Goal: Use online tool/utility: Utilize a website feature to perform a specific function

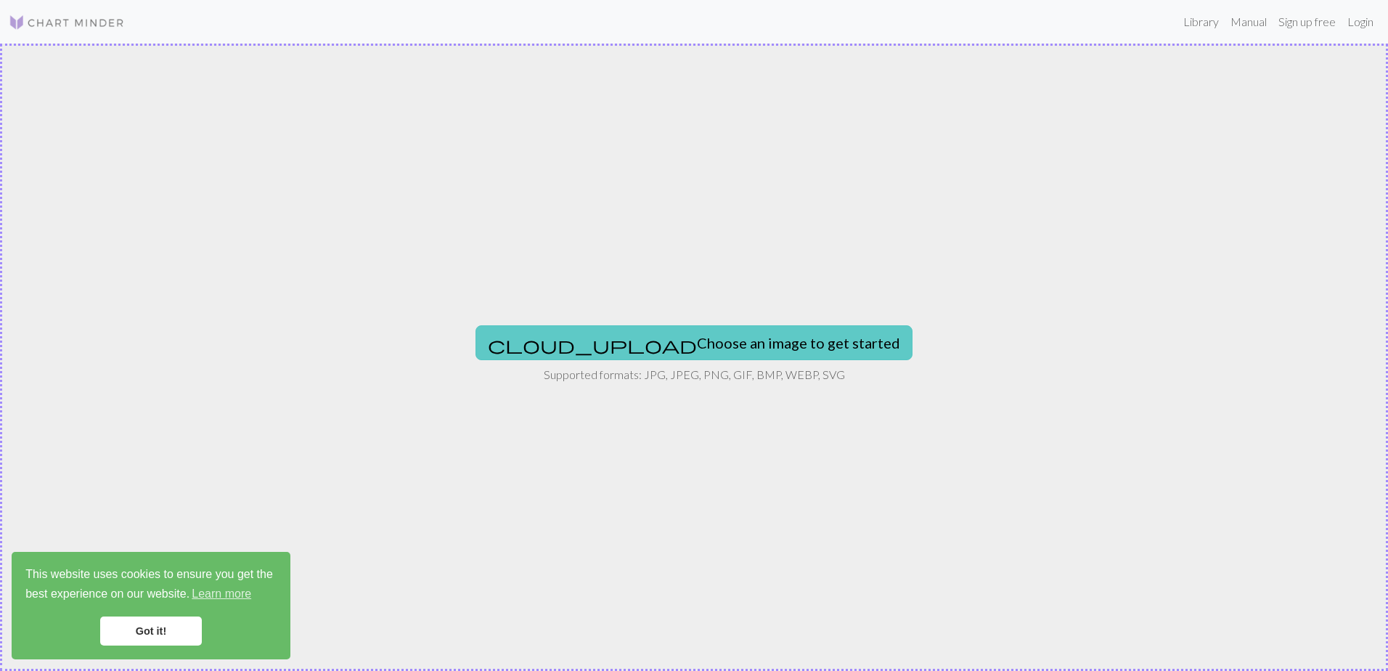
click at [643, 341] on button "cloud_upload Choose an image to get started" at bounding box center [693, 342] width 437 height 35
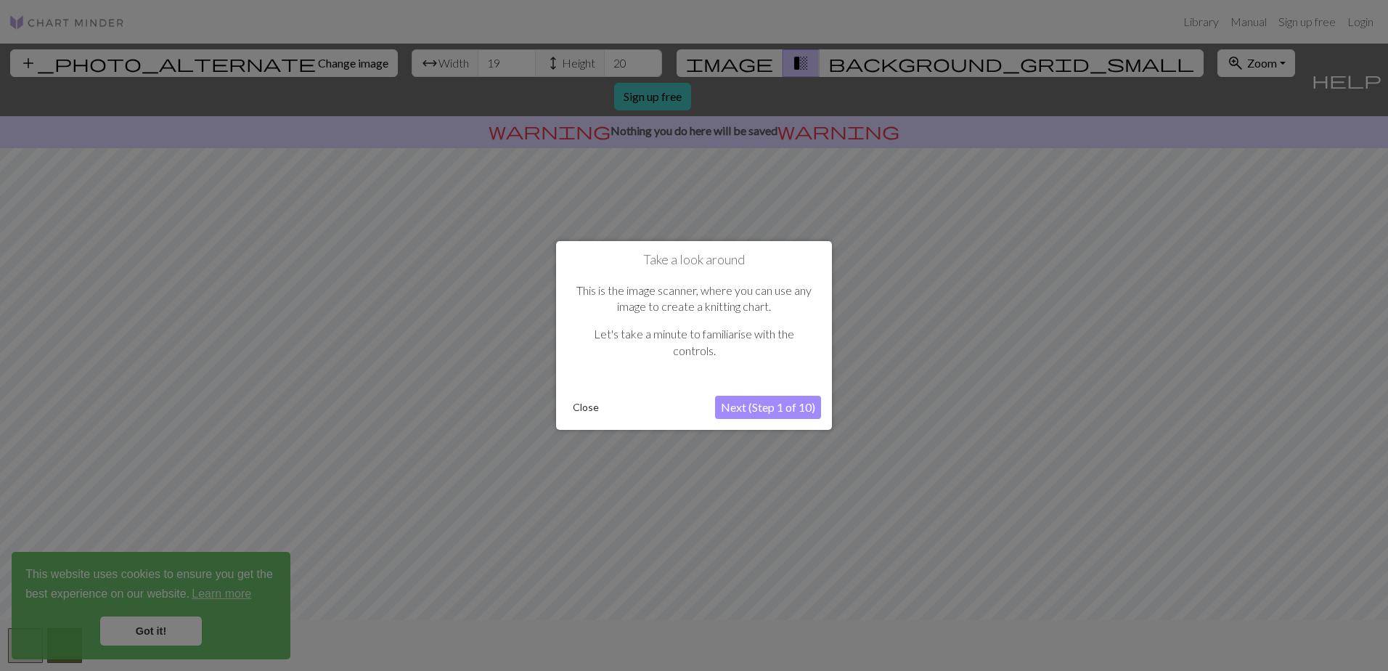
click at [576, 409] on button "Close" at bounding box center [586, 407] width 38 height 22
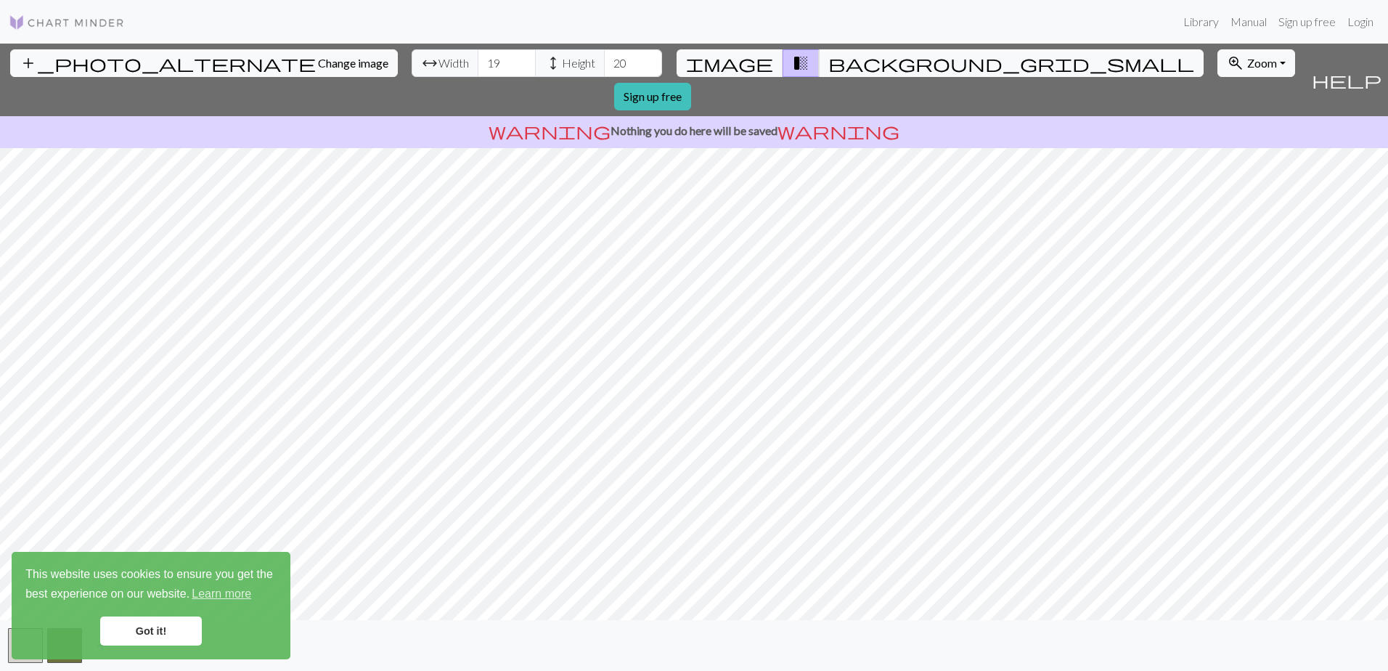
click at [166, 631] on link "Got it!" at bounding box center [151, 630] width 102 height 29
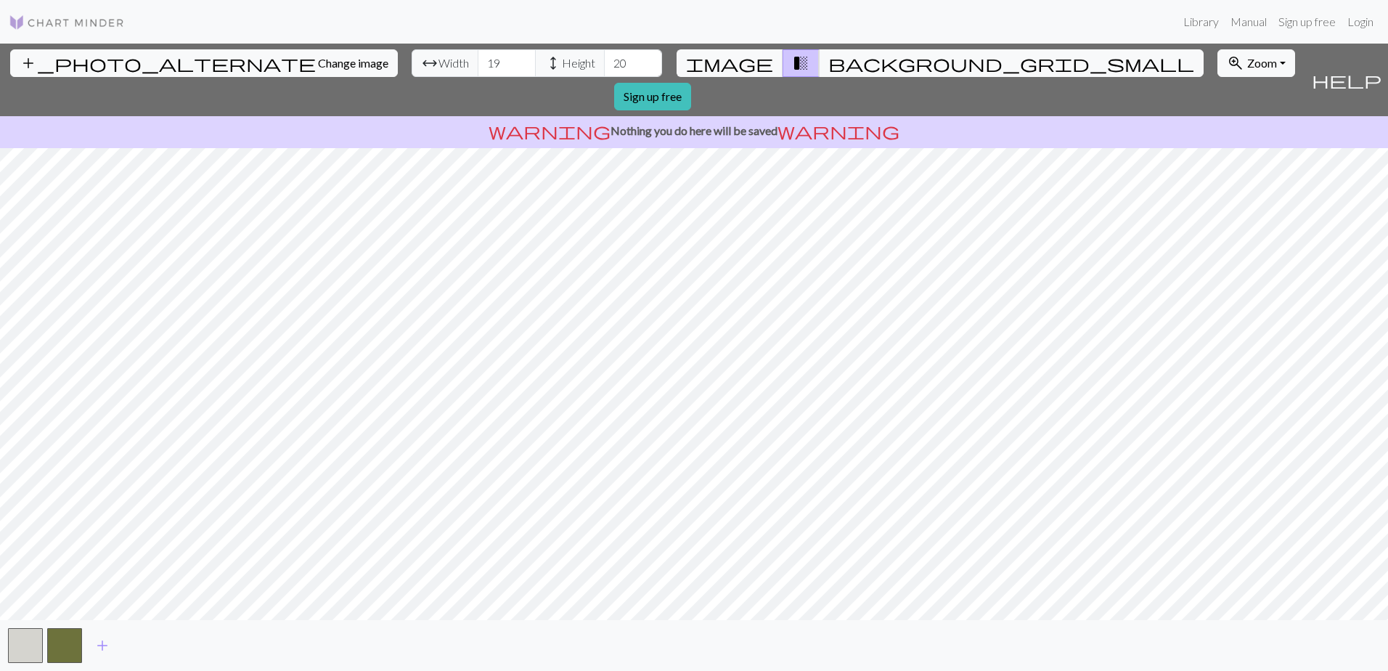
click at [102, 647] on span "add" at bounding box center [102, 645] width 17 height 20
click at [140, 646] on span "add" at bounding box center [141, 645] width 17 height 20
click at [176, 649] on span "add" at bounding box center [180, 645] width 17 height 20
click at [223, 650] on span "add" at bounding box center [219, 645] width 17 height 20
click at [264, 647] on span "add" at bounding box center [258, 645] width 17 height 20
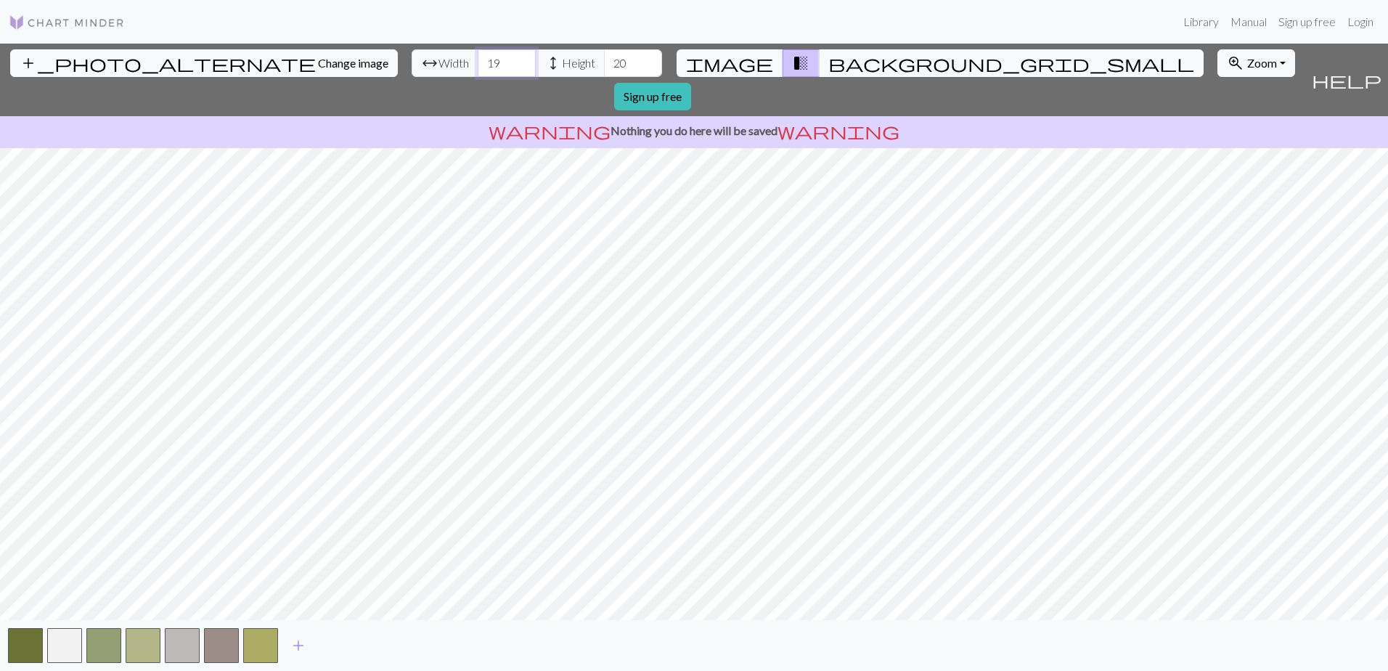
click at [478, 65] on input "19" at bounding box center [507, 63] width 58 height 28
type input "1"
type input "52"
click at [604, 59] on input "20" at bounding box center [633, 63] width 58 height 28
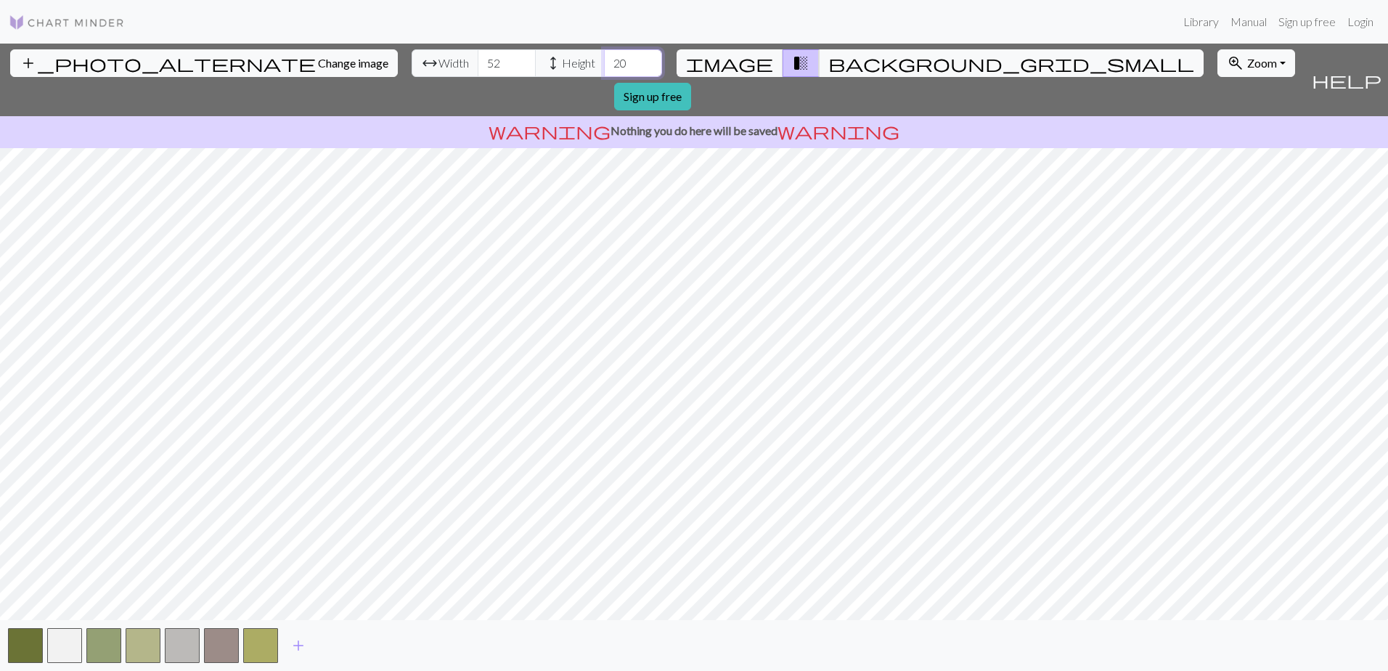
click at [604, 59] on input "20" at bounding box center [633, 63] width 58 height 28
type input "58"
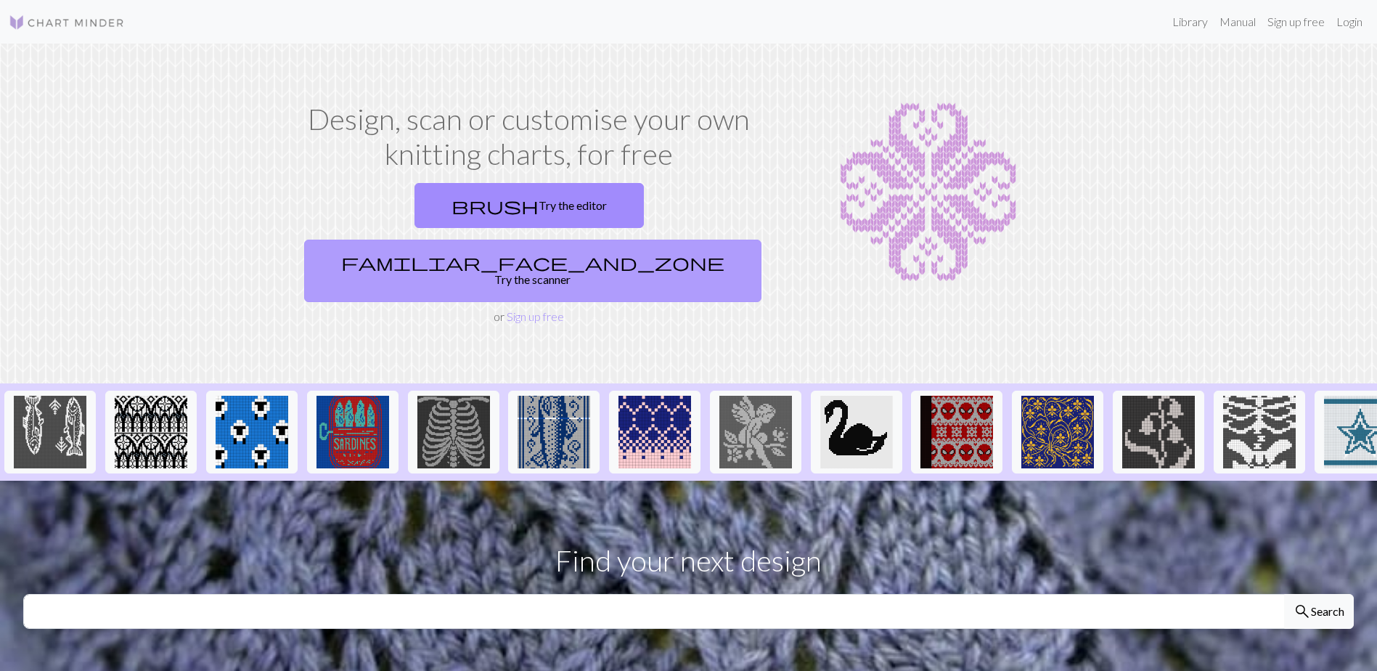
click at [643, 240] on link "familiar_face_and_zone Try the scanner" at bounding box center [532, 271] width 457 height 62
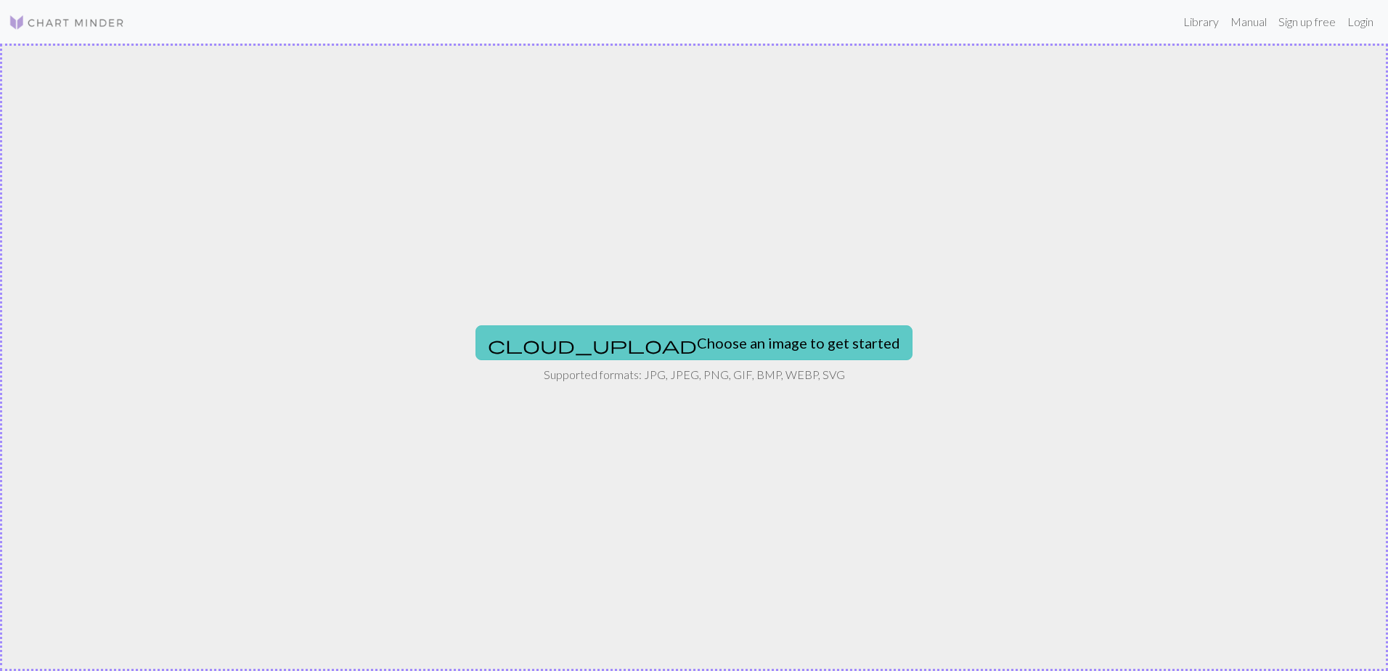
click at [616, 340] on button "cloud_upload Choose an image to get started" at bounding box center [693, 342] width 437 height 35
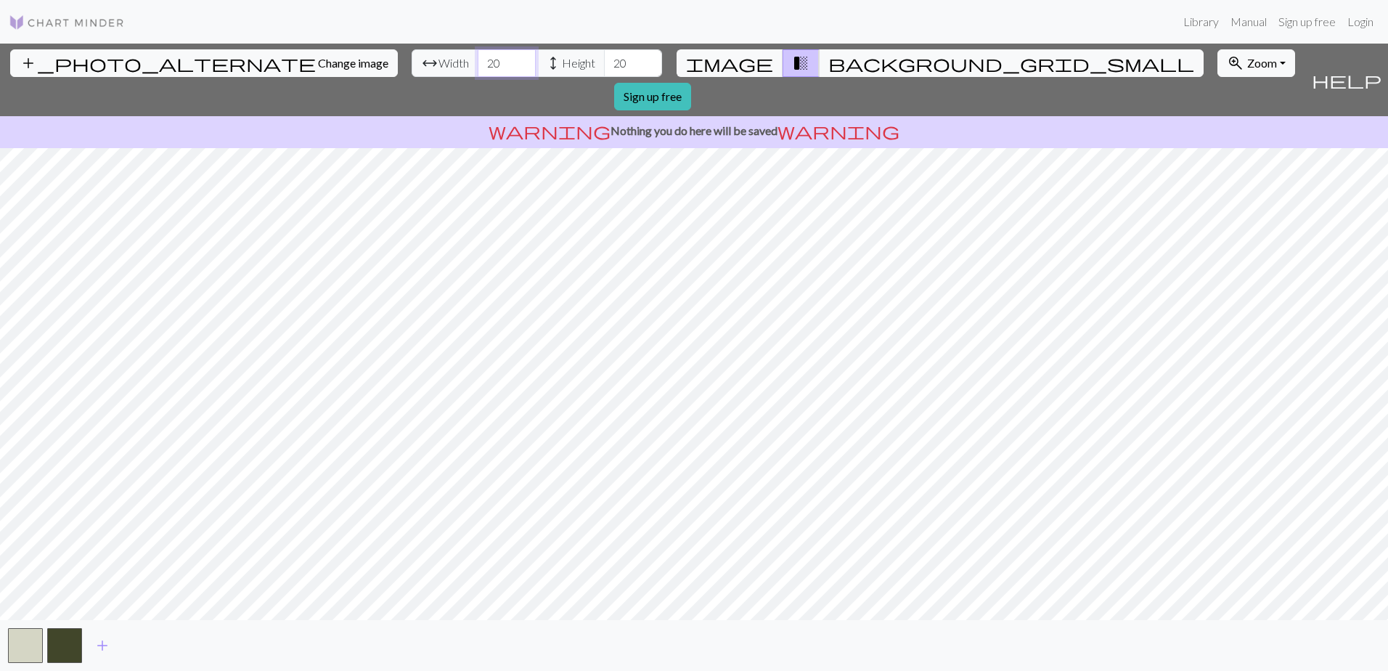
click at [478, 61] on input "20" at bounding box center [507, 63] width 58 height 28
click at [478, 63] on input "20" at bounding box center [507, 63] width 58 height 28
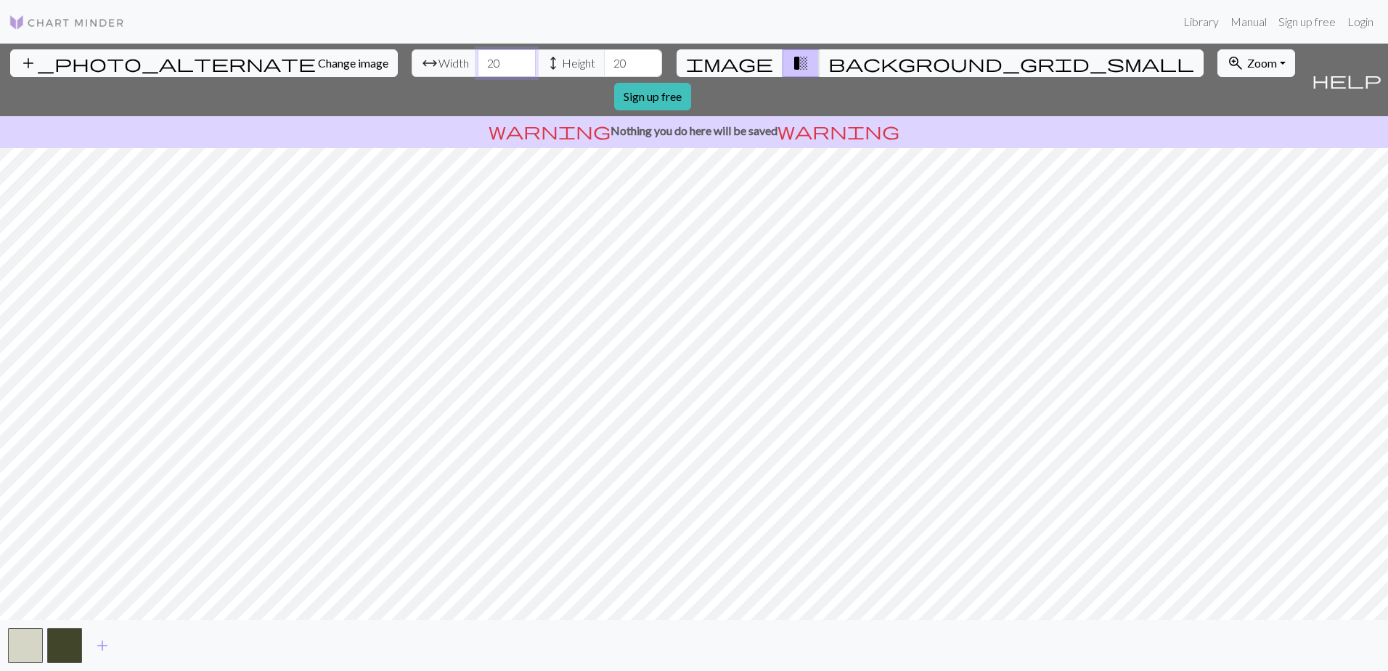
drag, startPoint x: 424, startPoint y: 65, endPoint x: 386, endPoint y: 65, distance: 37.8
click at [412, 65] on div "arrow_range Width 20 height Height 20" at bounding box center [537, 63] width 250 height 28
type input "52"
drag, startPoint x: 560, startPoint y: 62, endPoint x: 515, endPoint y: 69, distance: 44.9
click at [604, 64] on input "21" at bounding box center [633, 63] width 58 height 28
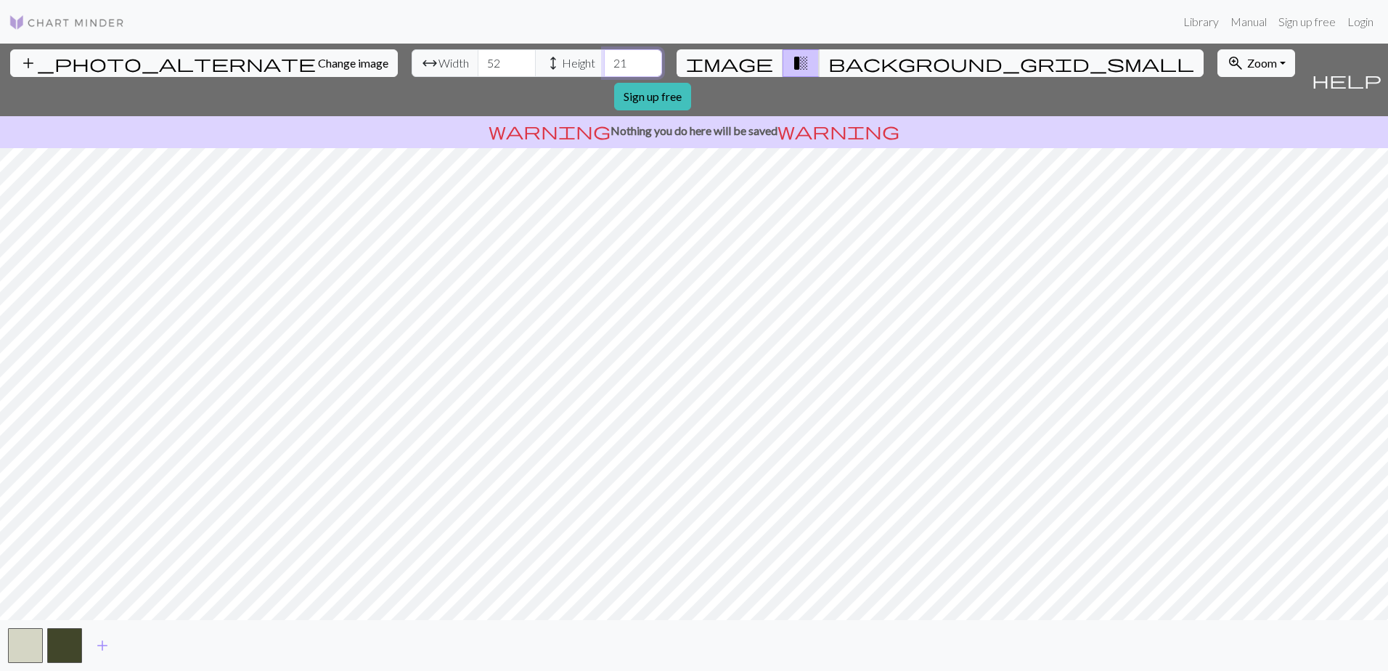
click at [604, 60] on input "21" at bounding box center [633, 63] width 58 height 28
type input "58"
click at [102, 645] on span "add" at bounding box center [102, 645] width 17 height 20
click at [144, 653] on span "add" at bounding box center [141, 645] width 17 height 20
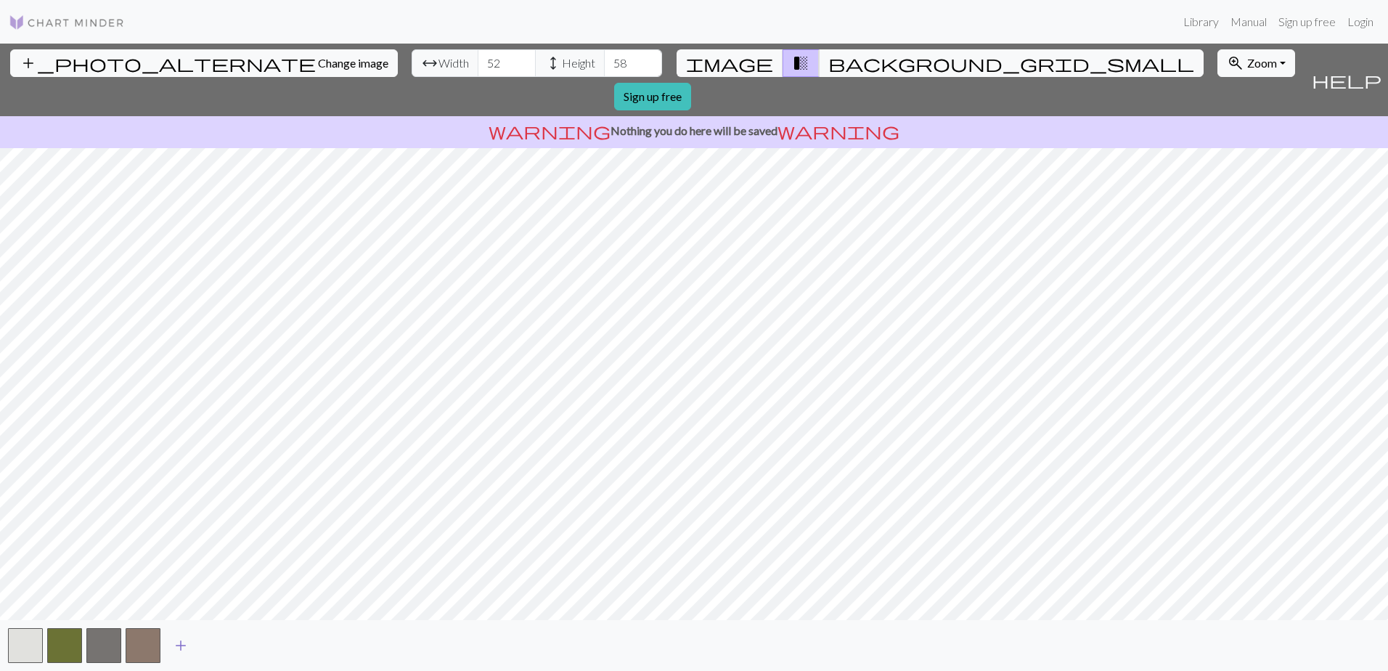
click at [179, 645] on span "add" at bounding box center [180, 645] width 17 height 20
click at [217, 642] on span "add" at bounding box center [219, 645] width 17 height 20
click at [256, 640] on span "add" at bounding box center [258, 645] width 17 height 20
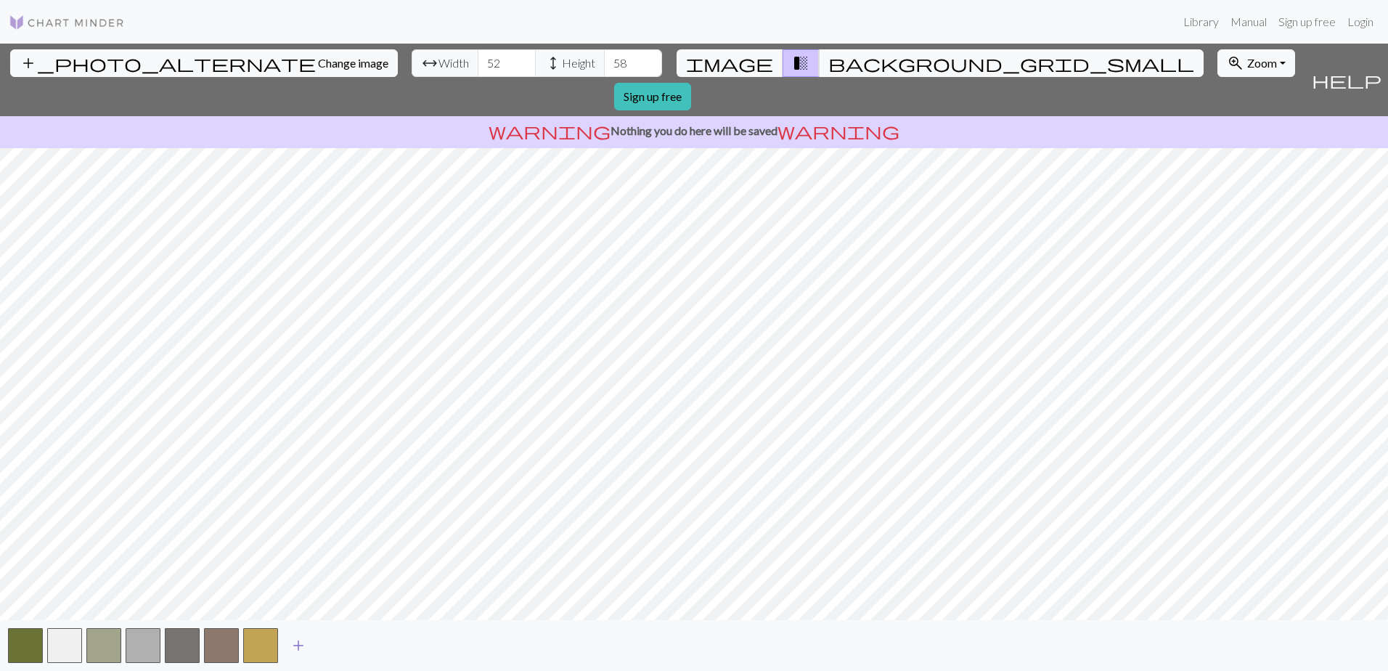
click at [291, 642] on span "add" at bounding box center [298, 645] width 17 height 20
